Goal: Information Seeking & Learning: Learn about a topic

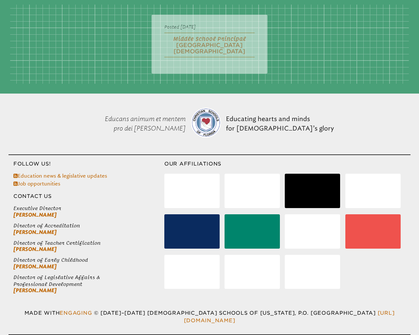
scroll to position [2840, 0]
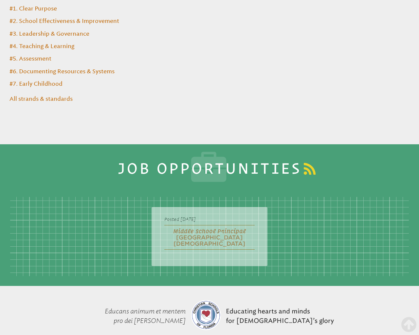
type input "********"
type input "*"
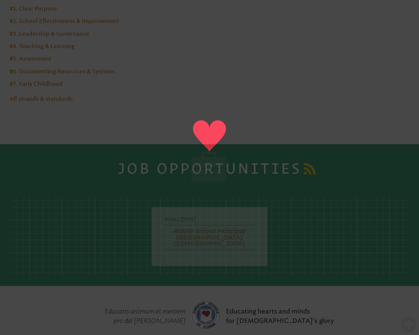
type input "**********"
